Goal: Information Seeking & Learning: Learn about a topic

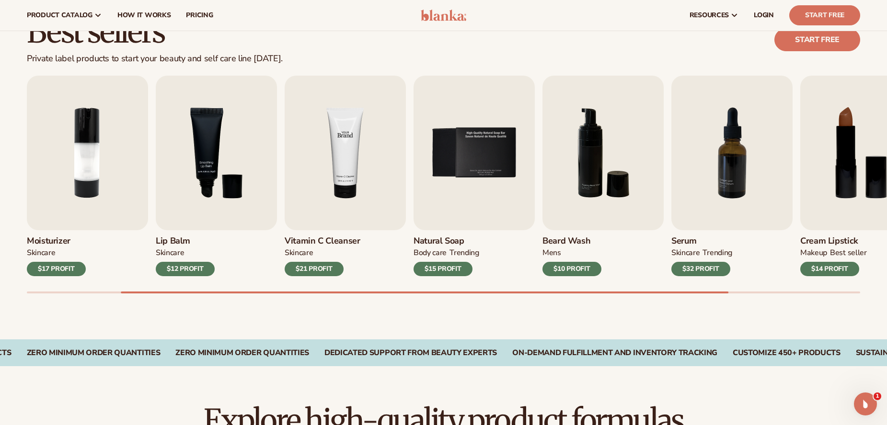
scroll to position [264, 0]
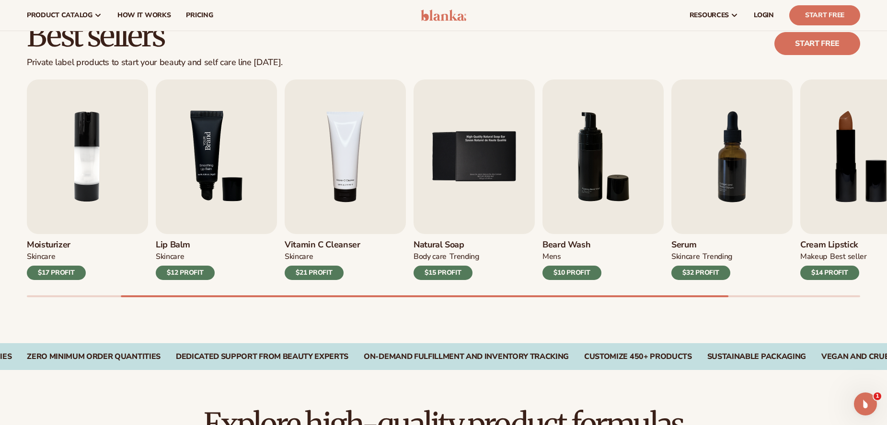
click at [247, 148] on img "3 / 9" at bounding box center [216, 157] width 121 height 155
click at [208, 228] on img "3 / 9" at bounding box center [216, 157] width 121 height 155
click at [173, 241] on h3 "Lip Balm" at bounding box center [185, 245] width 59 height 11
click at [183, 205] on img "3 / 9" at bounding box center [216, 157] width 121 height 155
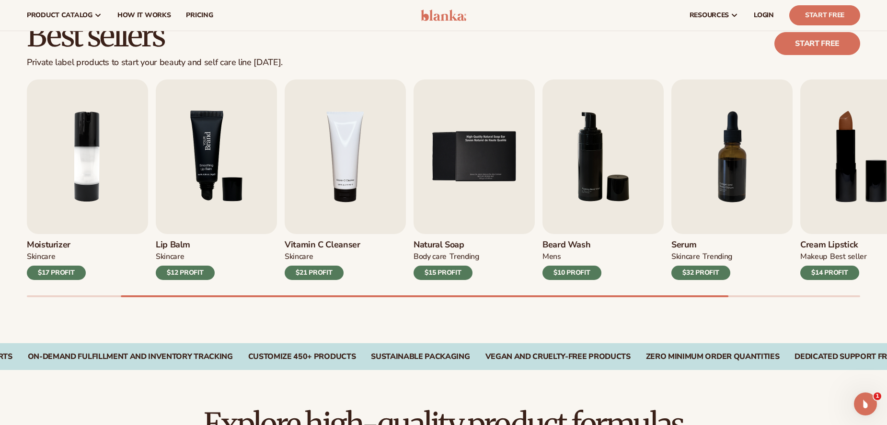
click at [183, 205] on img "3 / 9" at bounding box center [216, 157] width 121 height 155
click at [188, 271] on div "$12 PROFIT" at bounding box center [185, 273] width 59 height 14
click at [223, 186] on img "3 / 9" at bounding box center [216, 157] width 121 height 155
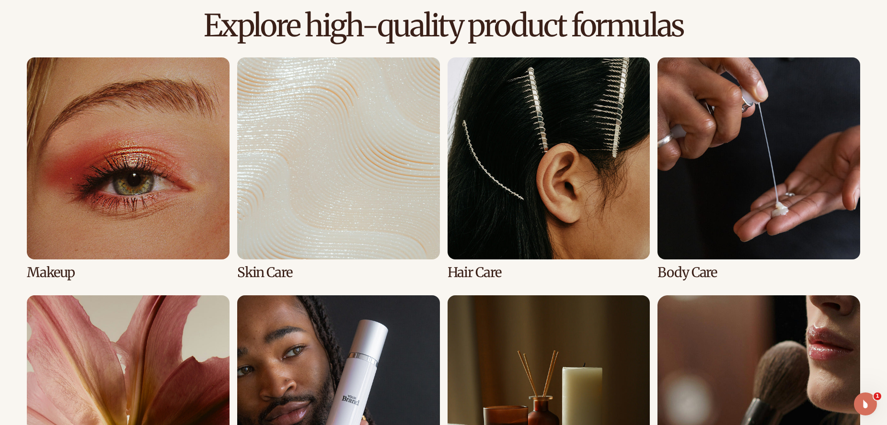
scroll to position [690, 0]
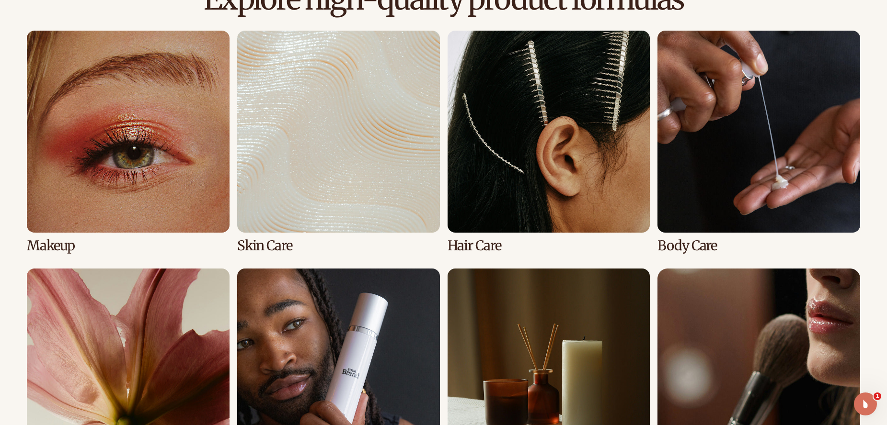
click at [492, 229] on link "3 / 8" at bounding box center [548, 142] width 203 height 223
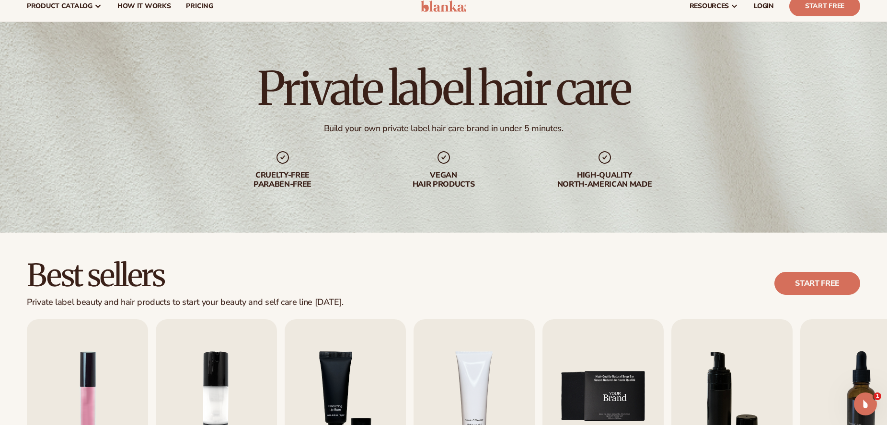
scroll to position [48, 0]
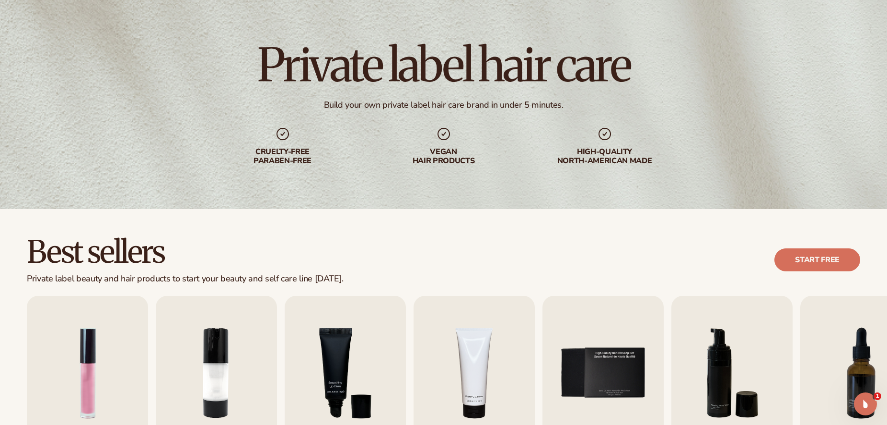
drag, startPoint x: 585, startPoint y: 239, endPoint x: 582, endPoint y: 242, distance: 5.1
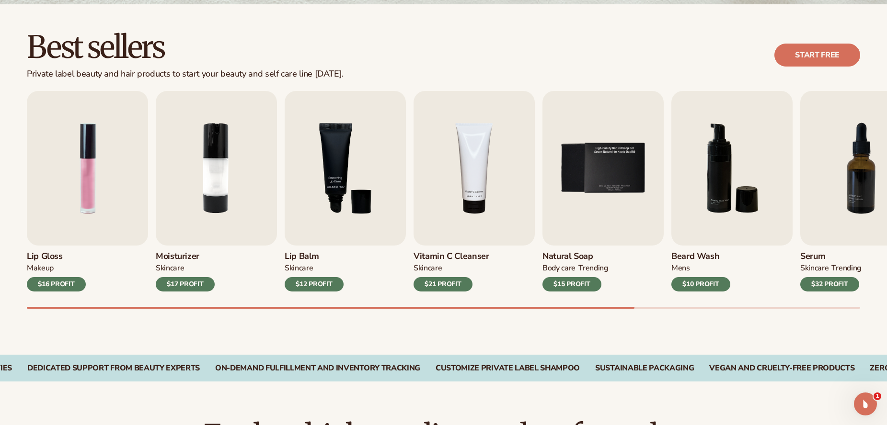
scroll to position [253, 0]
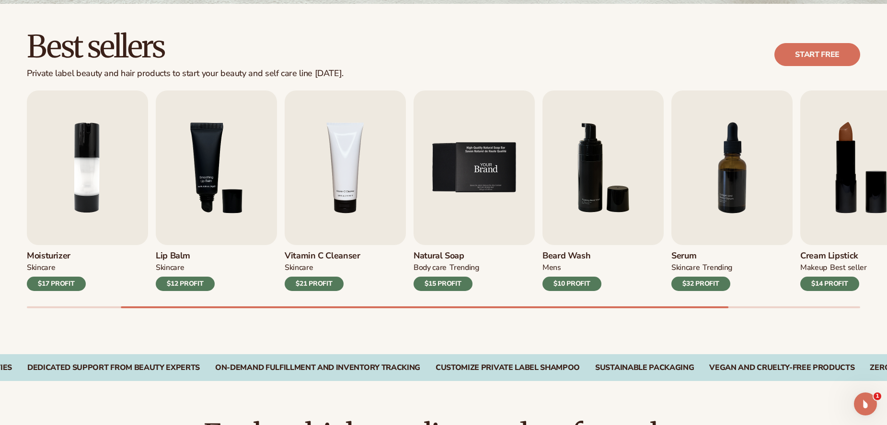
click at [489, 223] on img "5 / 9" at bounding box center [473, 168] width 121 height 155
click at [480, 215] on img "5 / 9" at bounding box center [473, 168] width 121 height 155
drag, startPoint x: 510, startPoint y: 283, endPoint x: 519, endPoint y: 347, distance: 64.3
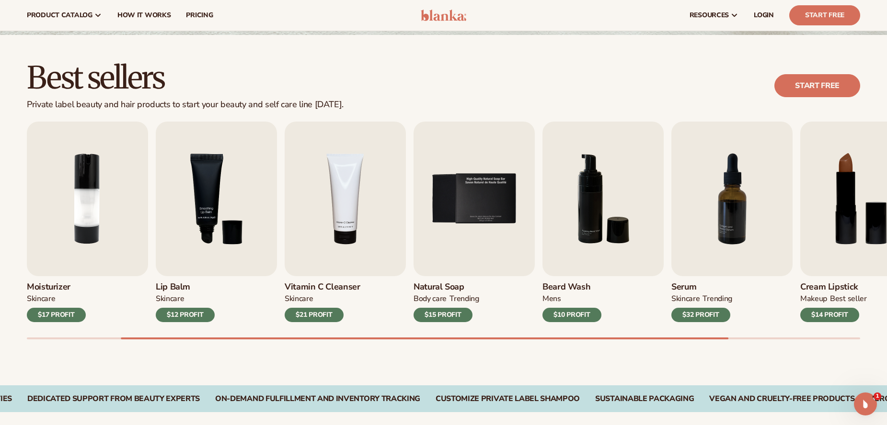
scroll to position [205, 0]
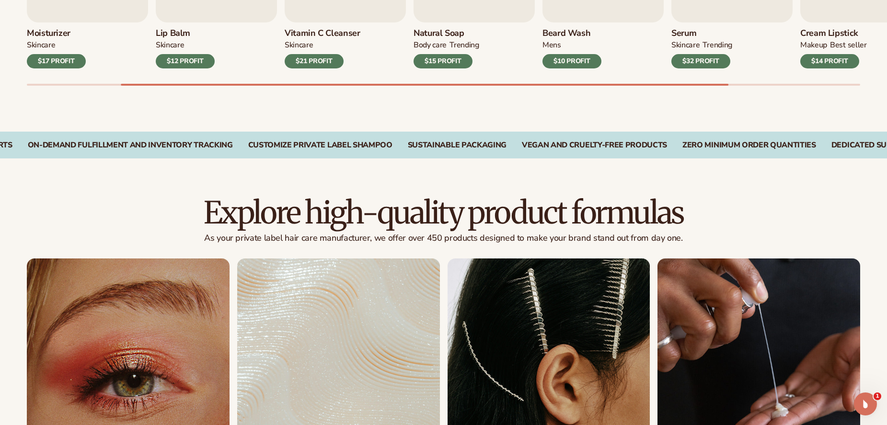
drag, startPoint x: 530, startPoint y: 142, endPoint x: 534, endPoint y: 166, distance: 24.7
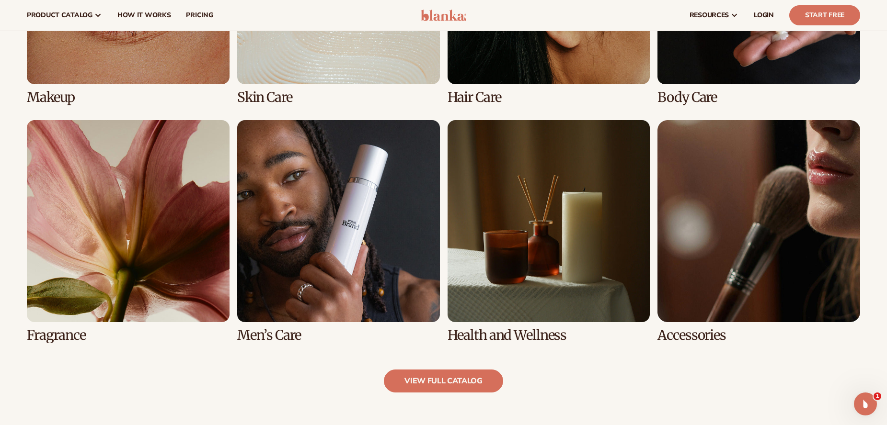
drag, startPoint x: 551, startPoint y: 360, endPoint x: 551, endPoint y: 366, distance: 6.2
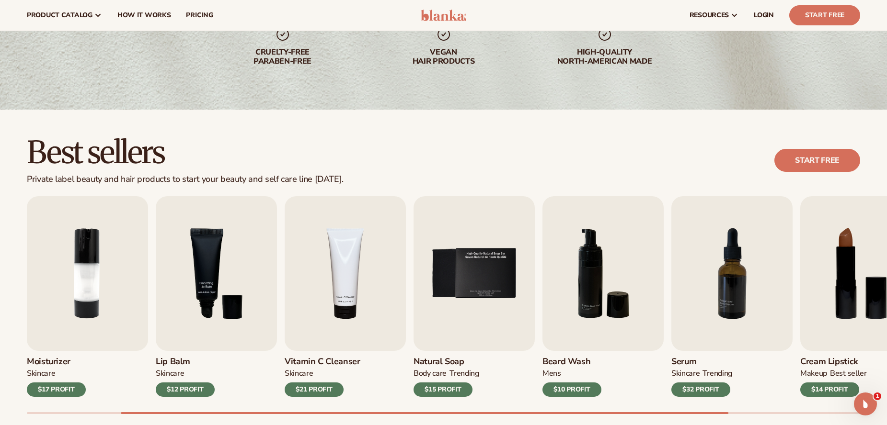
scroll to position [0, 0]
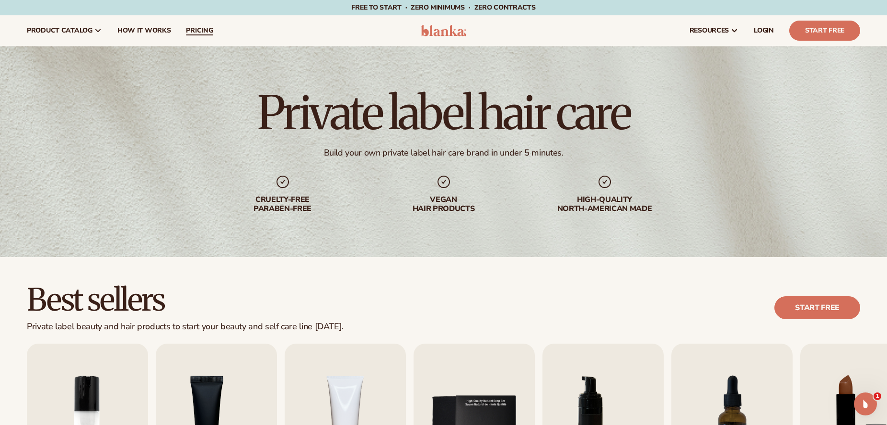
click at [208, 33] on span "pricing" at bounding box center [199, 31] width 27 height 8
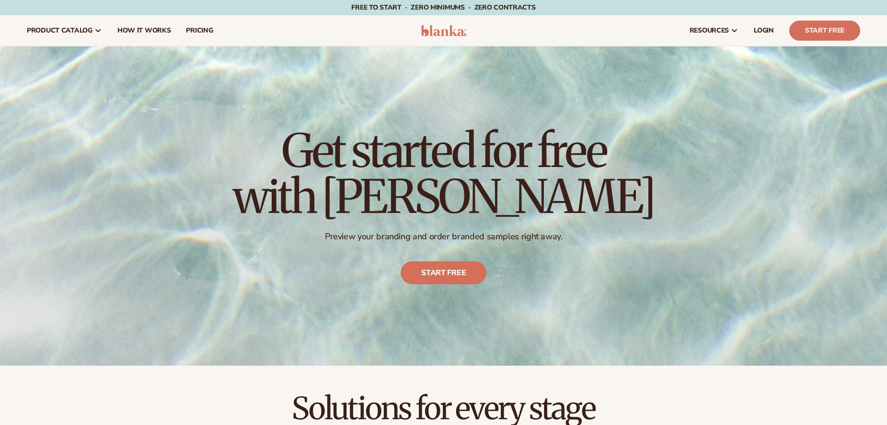
drag, startPoint x: 0, startPoint y: 0, endPoint x: 467, endPoint y: 194, distance: 506.3
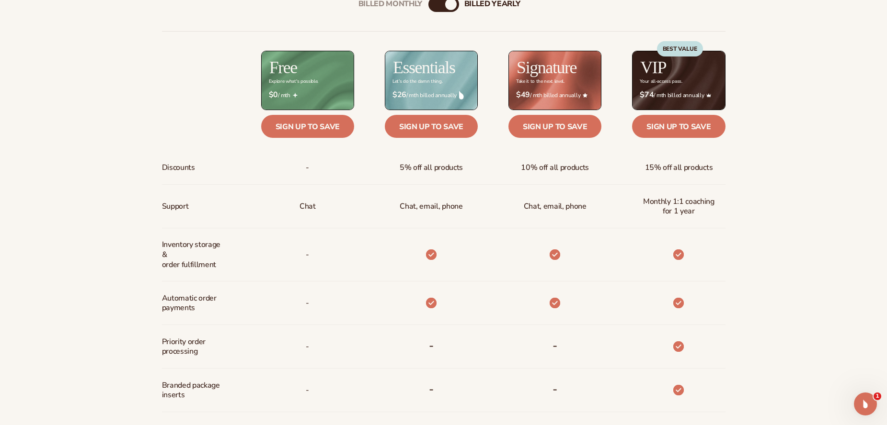
scroll to position [454, 0]
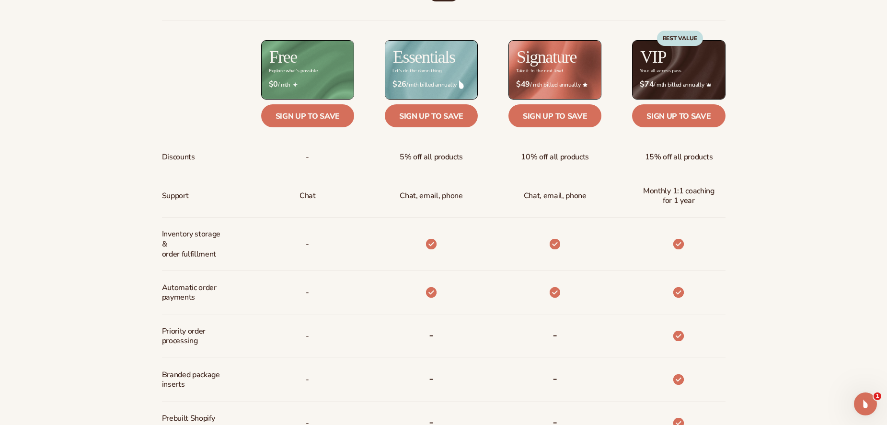
drag, startPoint x: 369, startPoint y: 174, endPoint x: 369, endPoint y: 162, distance: 11.5
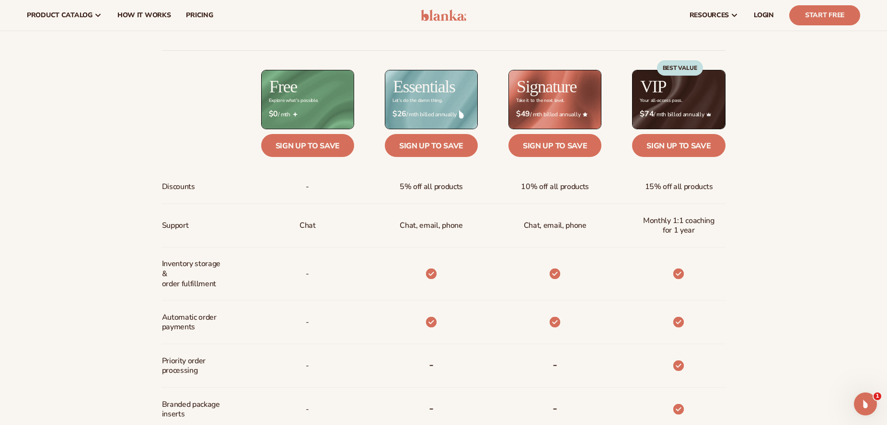
scroll to position [395, 0]
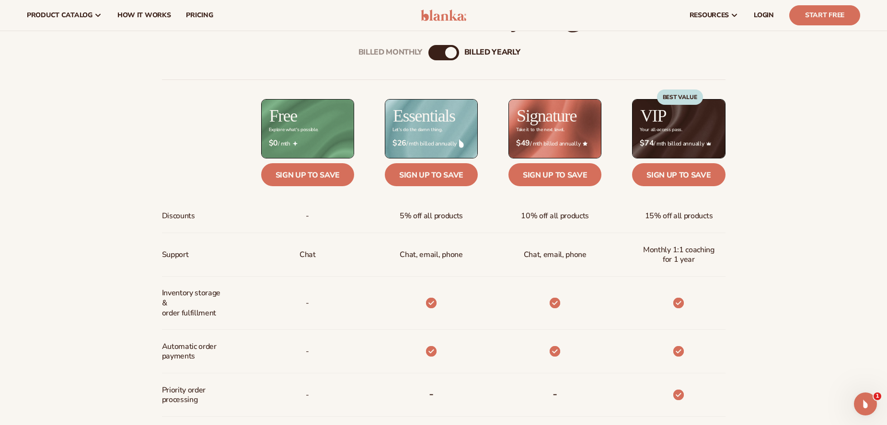
click at [445, 55] on div "Billed Monthly billed Yearly" at bounding box center [443, 52] width 31 height 15
click at [442, 52] on div "Billed Monthly billed Yearly" at bounding box center [443, 52] width 31 height 15
click at [450, 53] on div "billed Yearly" at bounding box center [450, 52] width 11 height 11
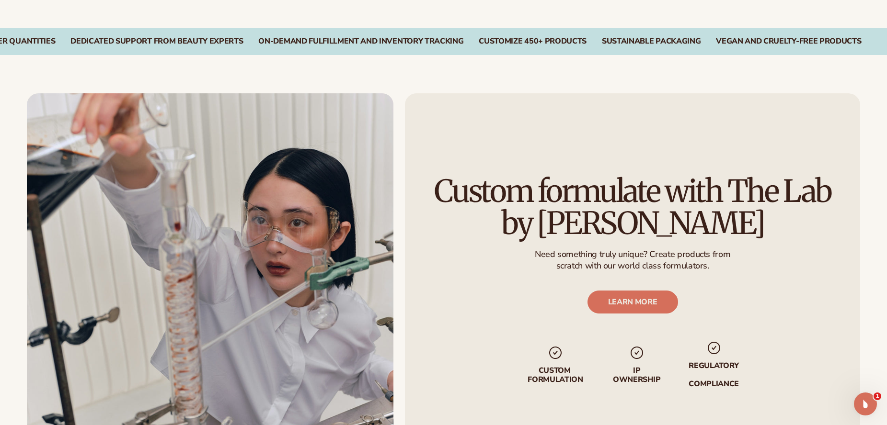
scroll to position [1056, 0]
